Goal: Information Seeking & Learning: Learn about a topic

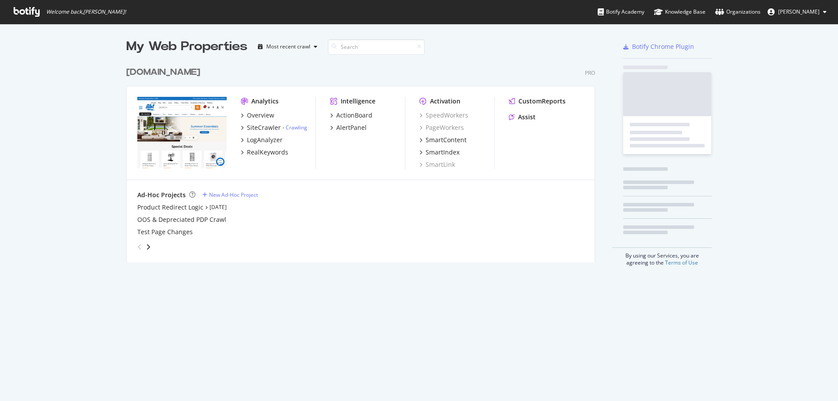
scroll to position [394, 825]
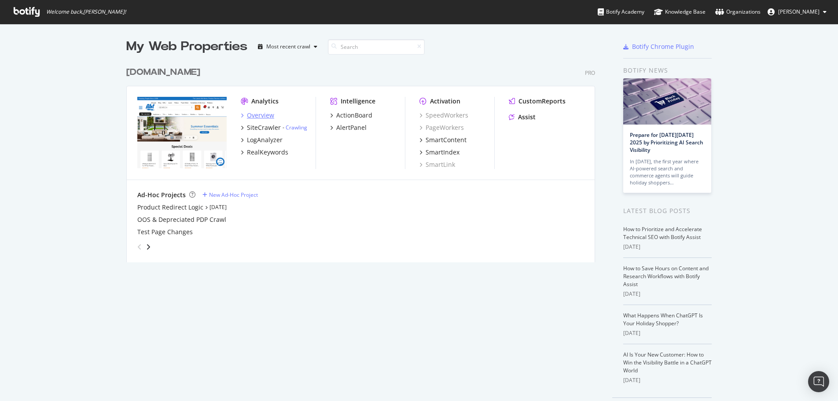
click at [260, 112] on div "Overview" at bounding box center [260, 115] width 27 height 9
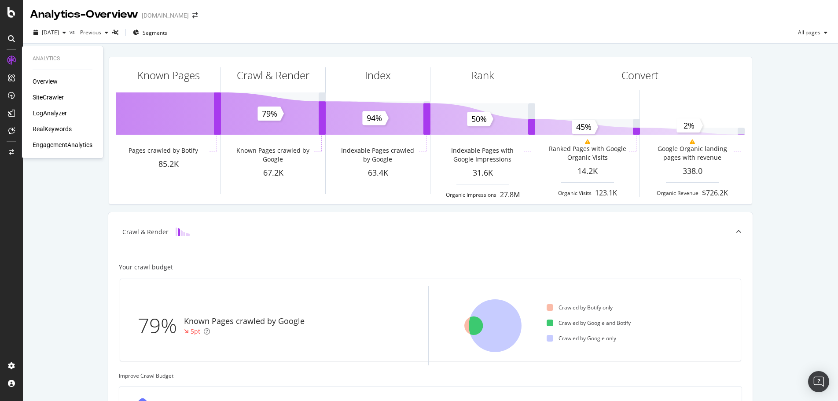
click at [44, 99] on div "SiteCrawler" at bounding box center [48, 97] width 31 height 9
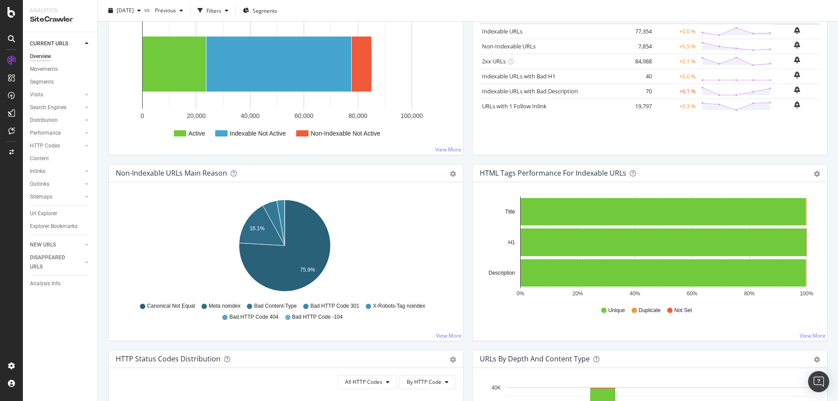
scroll to position [176, 0]
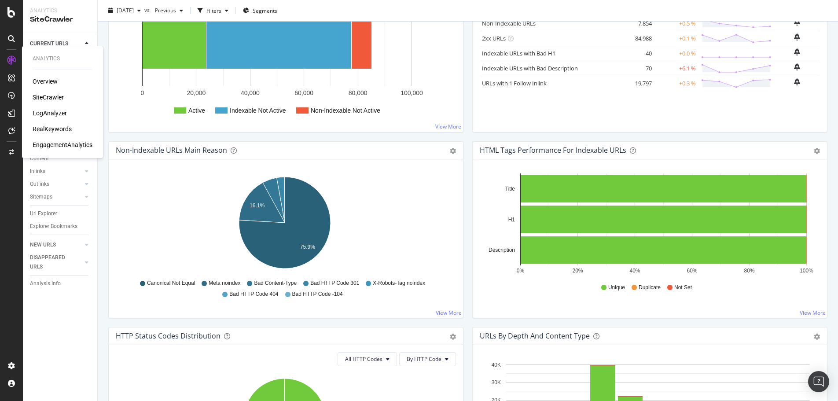
click at [63, 141] on div "EngagementAnalytics" at bounding box center [63, 144] width 60 height 9
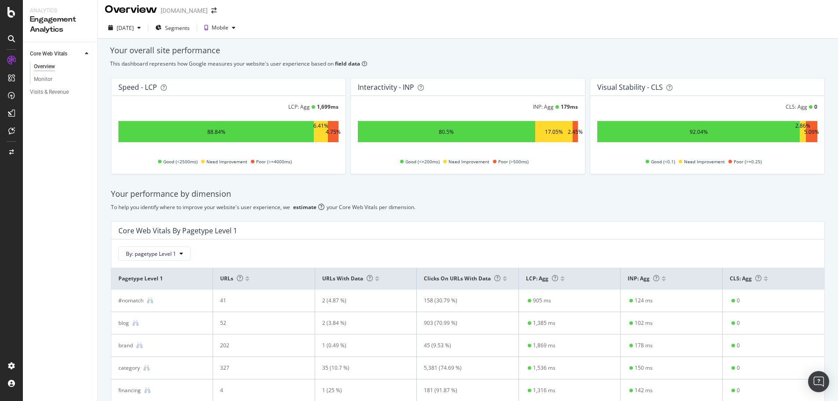
scroll to position [4, 0]
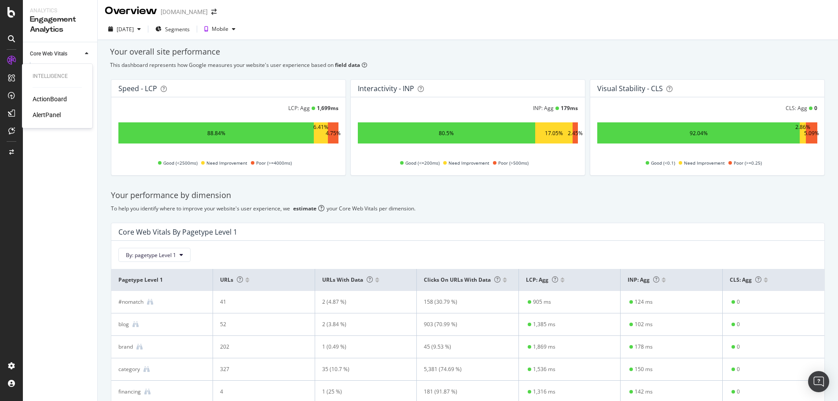
click at [37, 101] on div "ActionBoard" at bounding box center [50, 99] width 34 height 9
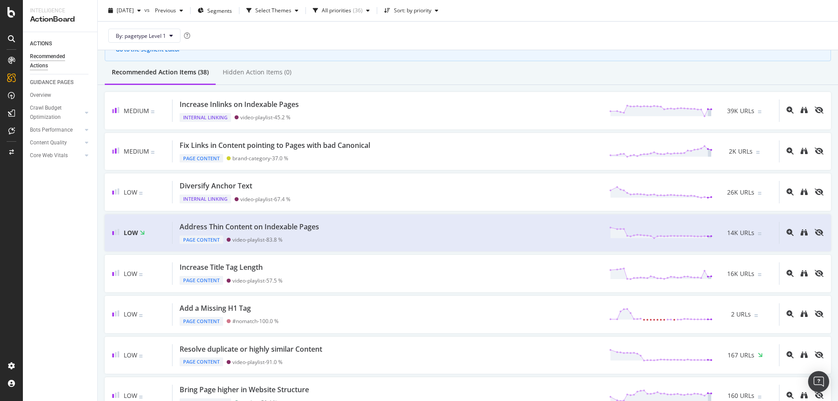
scroll to position [44, 0]
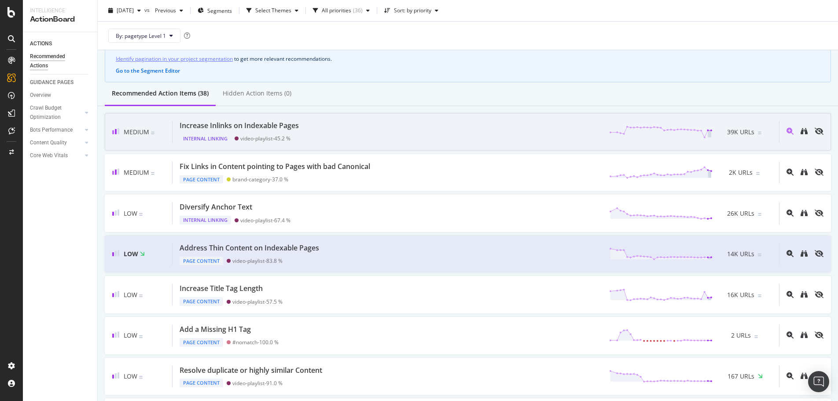
click at [330, 123] on div "Increase Inlinks on Indexable Pages Internal Linking video-playlist - 45.2 % 39…" at bounding box center [476, 132] width 607 height 22
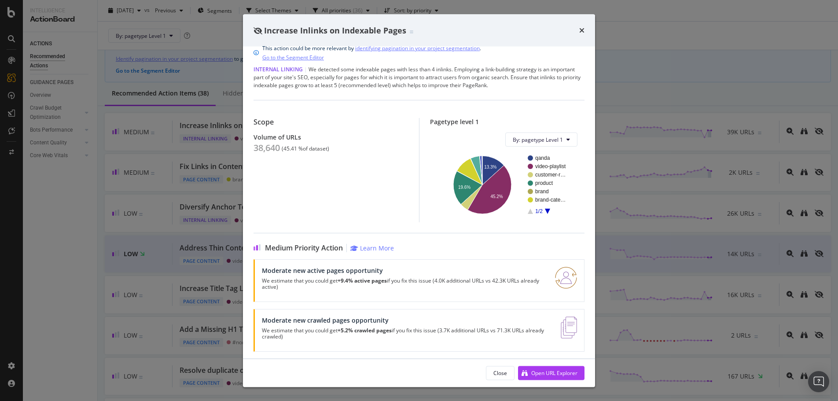
scroll to position [17, 0]
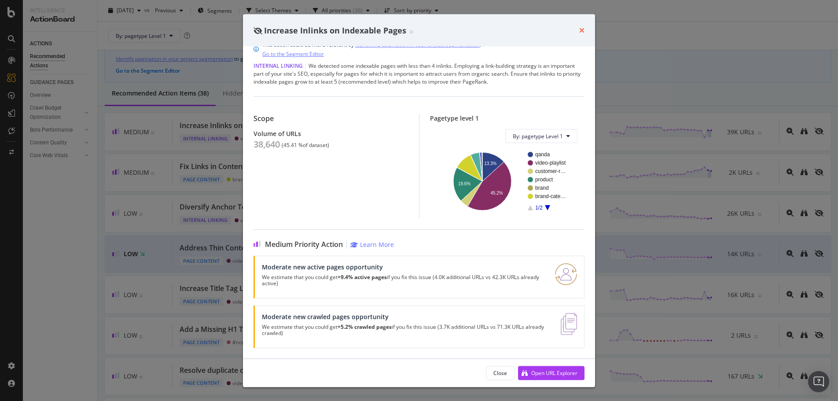
click at [582, 29] on icon "times" at bounding box center [581, 30] width 5 height 7
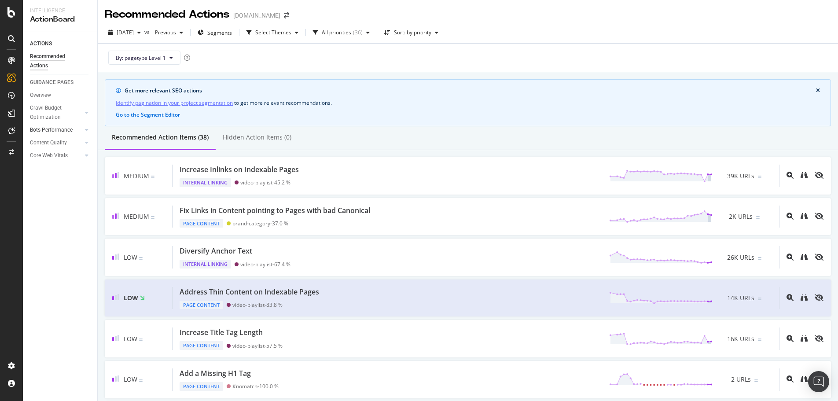
click at [80, 133] on div at bounding box center [78, 129] width 9 height 9
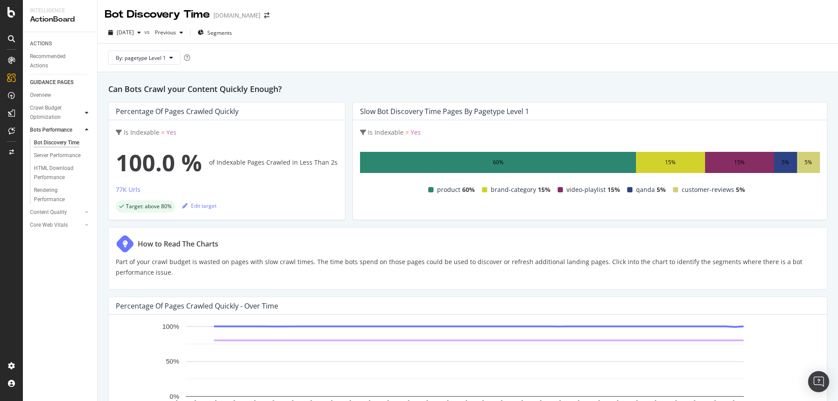
click at [84, 114] on div at bounding box center [86, 112] width 9 height 9
click at [82, 143] on div at bounding box center [86, 142] width 9 height 9
click at [48, 153] on div "Thin Content" at bounding box center [49, 155] width 31 height 9
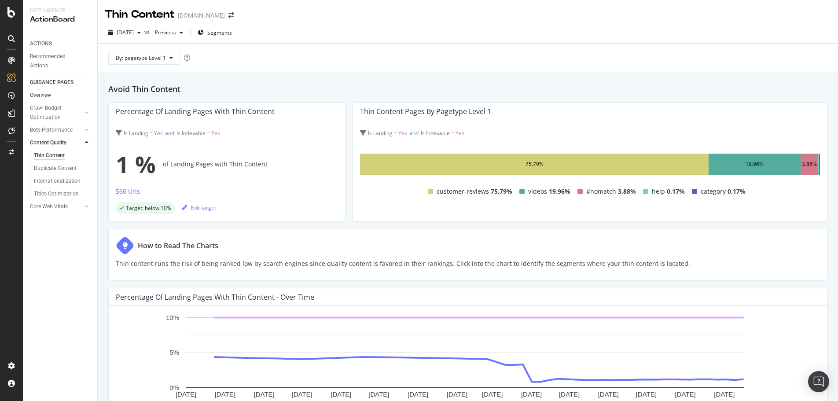
click at [52, 97] on link "Overview" at bounding box center [60, 95] width 61 height 9
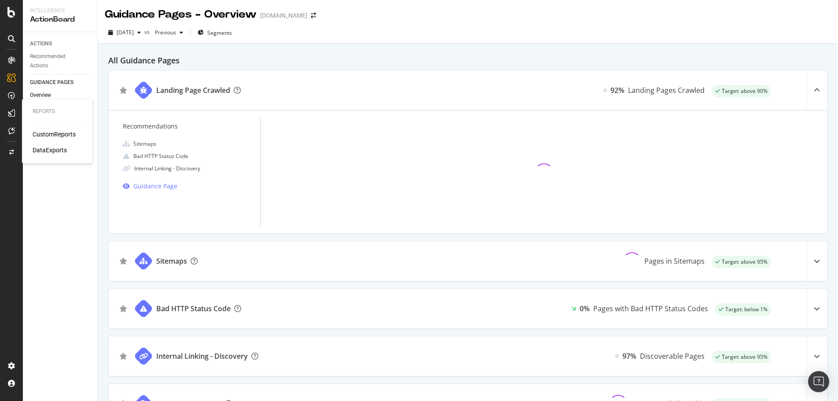
click at [48, 134] on div "CustomReports" at bounding box center [54, 134] width 43 height 9
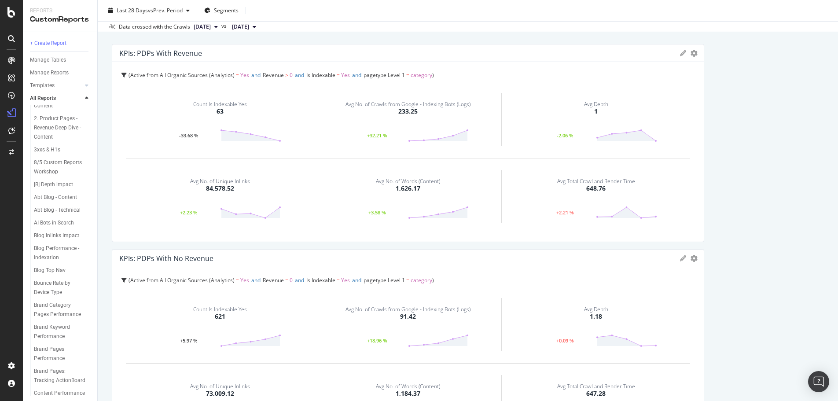
scroll to position [88, 0]
click at [51, 200] on div "Abt Blog - Content" at bounding box center [55, 195] width 43 height 9
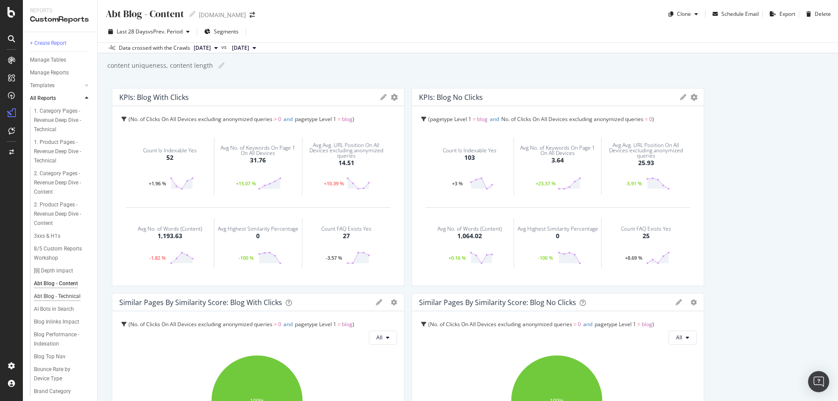
click at [45, 301] on div "Abt Blog - Technical" at bounding box center [57, 296] width 47 height 9
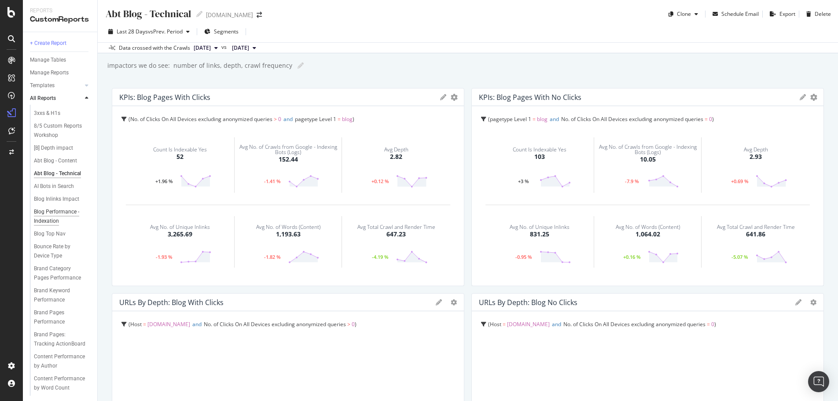
scroll to position [132, 0]
click at [50, 195] on div "Blog Inlinks Impact" at bounding box center [56, 189] width 45 height 9
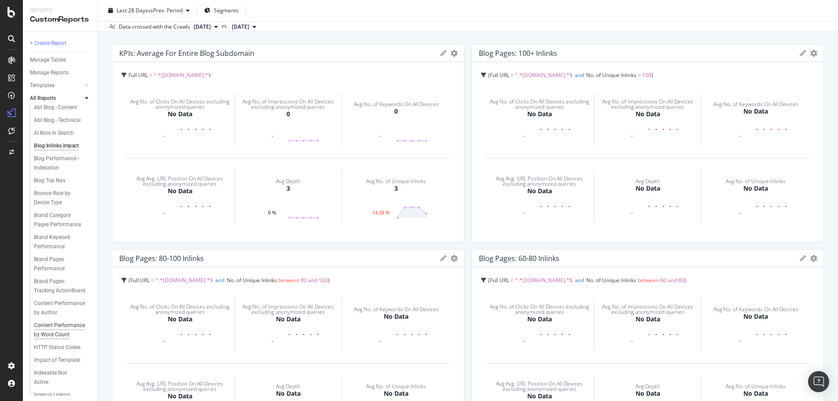
scroll to position [132, 0]
click at [46, 182] on div "AI Bots in Search" at bounding box center [54, 177] width 40 height 9
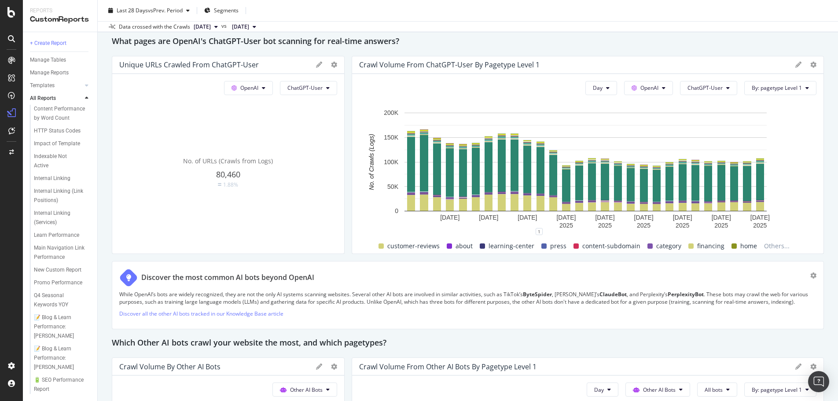
scroll to position [484, 0]
click at [50, 236] on div "Learn Performance" at bounding box center [56, 235] width 45 height 9
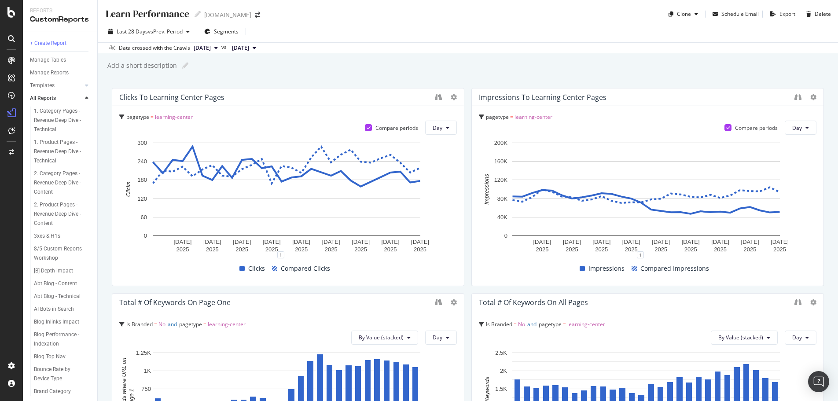
drag, startPoint x: 85, startPoint y: 123, endPoint x: 395, endPoint y: 68, distance: 315.2
click at [371, 67] on div "Add a short description Add a short description" at bounding box center [473, 65] width 732 height 13
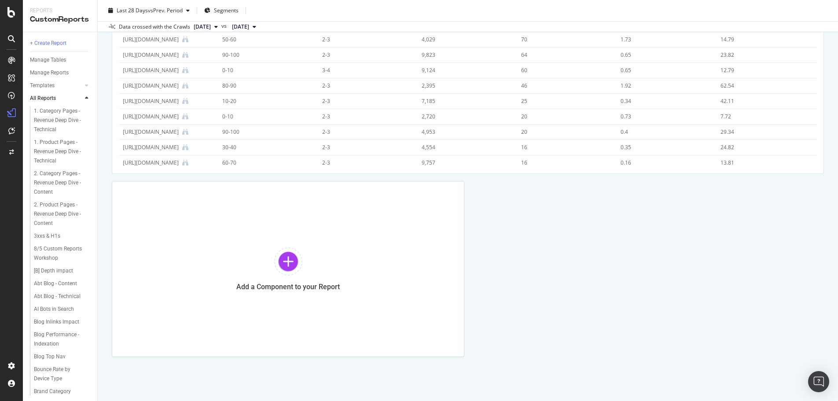
scroll to position [934, 0]
